Goal: Information Seeking & Learning: Learn about a topic

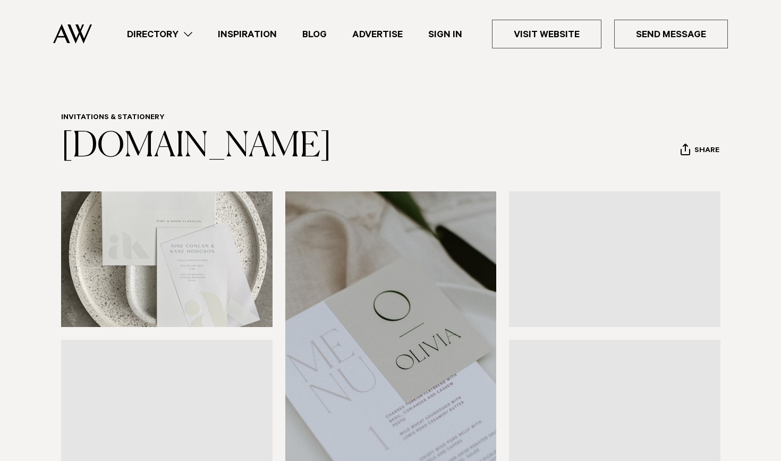
click at [230, 142] on header "Invitations & Stationery [DOMAIN_NAME] Share Copy Link Email twitter facebook" at bounding box center [390, 139] width 659 height 53
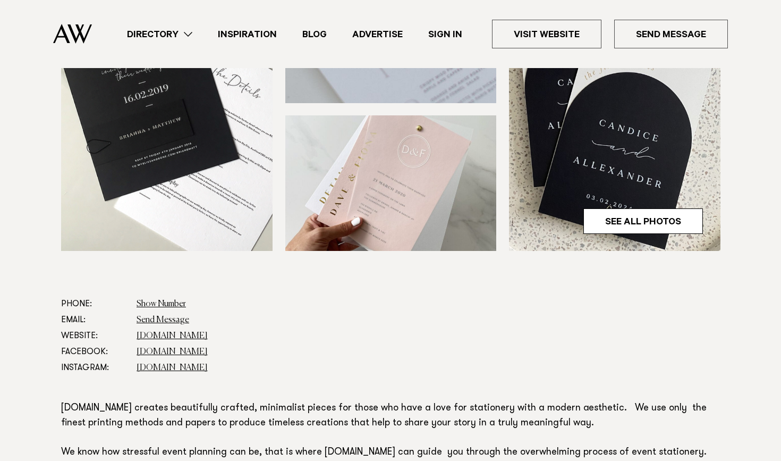
scroll to position [374, 0]
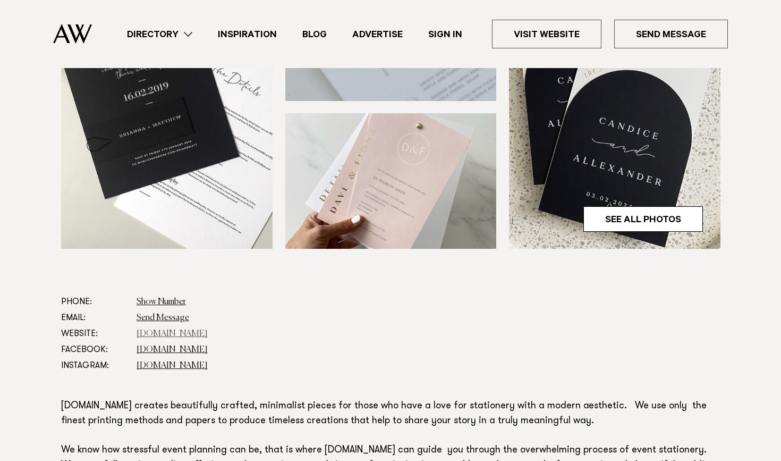
click at [158, 330] on link "[DOMAIN_NAME]" at bounding box center [172, 333] width 71 height 9
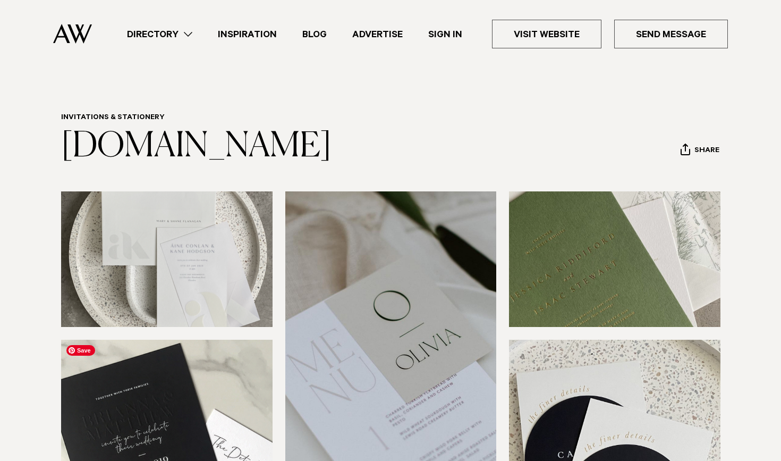
scroll to position [0, 0]
click at [267, 36] on link "Inspiration" at bounding box center [247, 34] width 84 height 14
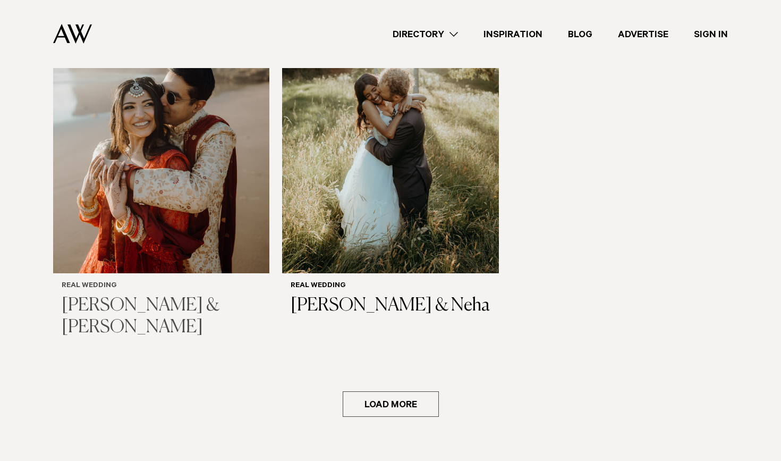
scroll to position [1538, 0]
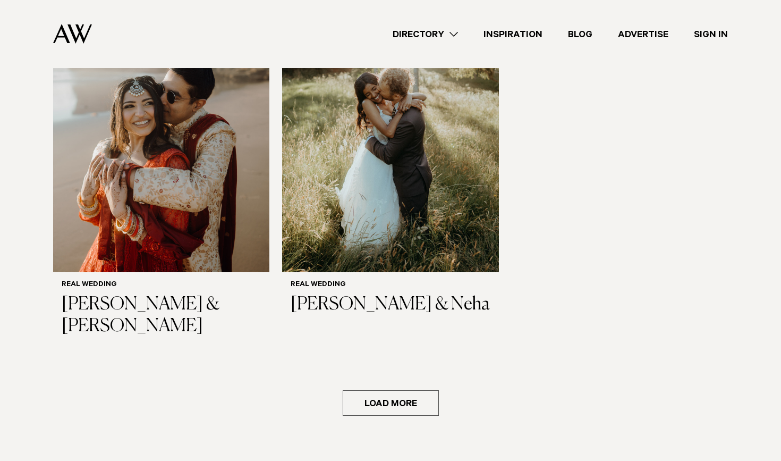
click at [503, 40] on link "Inspiration" at bounding box center [513, 34] width 84 height 14
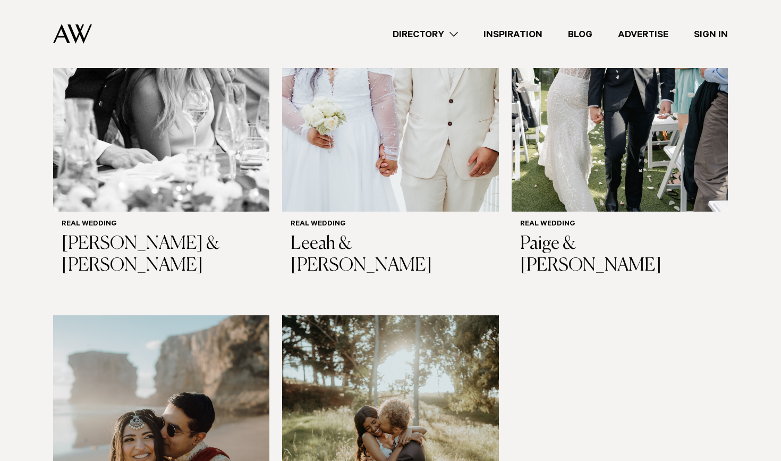
scroll to position [1208, 0]
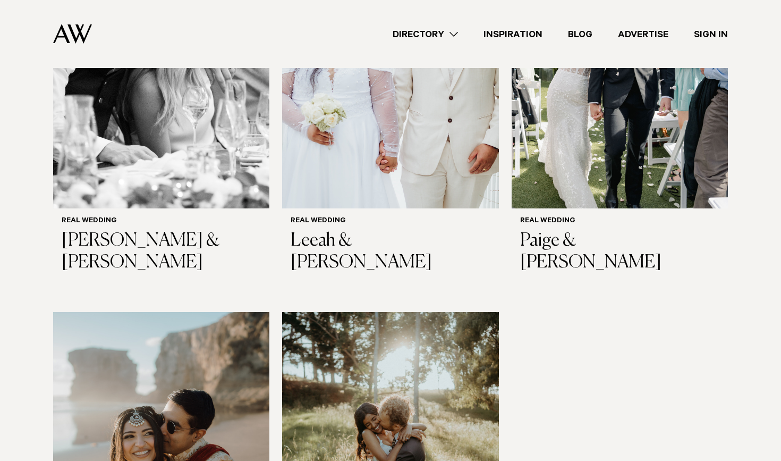
click at [70, 29] on img at bounding box center [72, 34] width 39 height 20
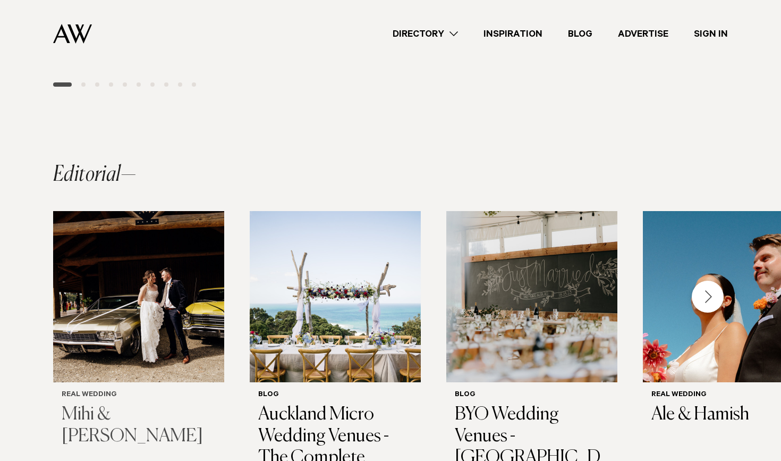
scroll to position [705, 0]
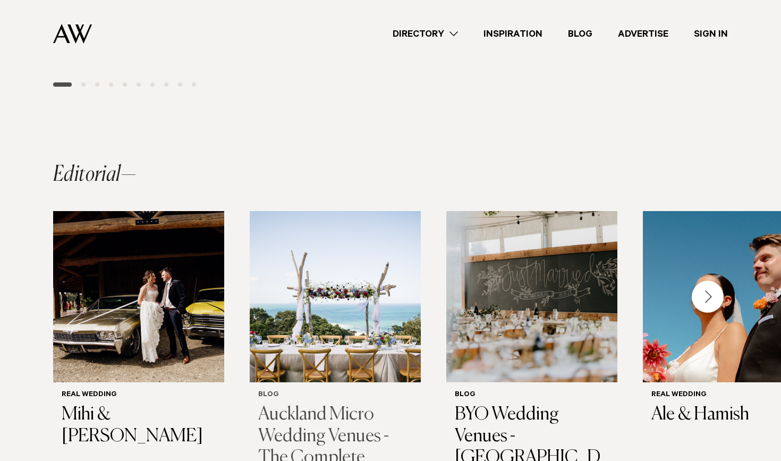
click at [295, 404] on h3 "Auckland Micro Wedding Venues - The Complete Guide" at bounding box center [335, 447] width 154 height 87
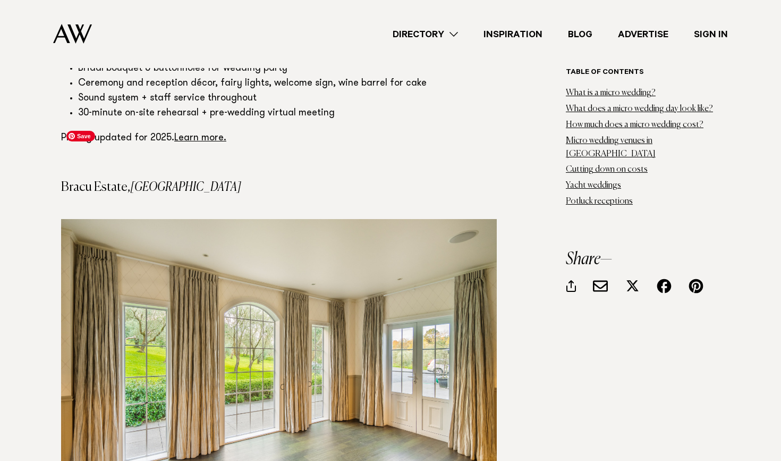
scroll to position [5968, 0]
